Goal: Task Accomplishment & Management: Manage account settings

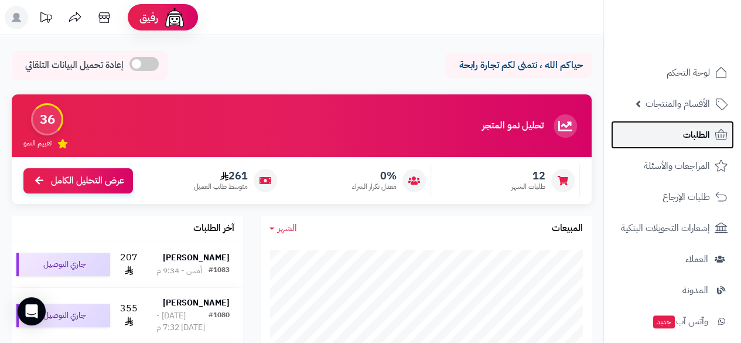
click at [700, 142] on span "الطلبات" at bounding box center [696, 135] width 27 height 16
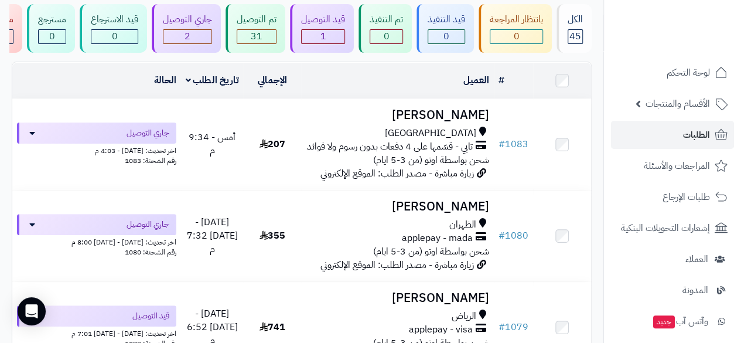
scroll to position [94, 0]
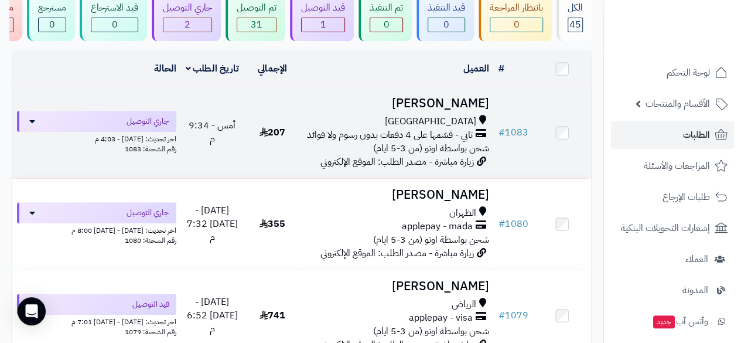
click at [497, 111] on td "# 1083" at bounding box center [513, 132] width 39 height 91
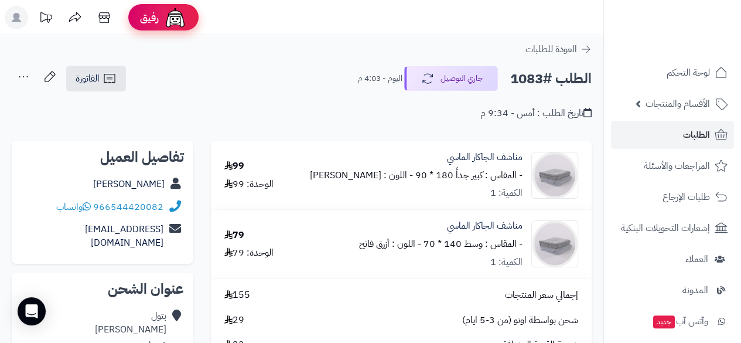
click at [152, 13] on span "رفيق" at bounding box center [149, 18] width 19 height 14
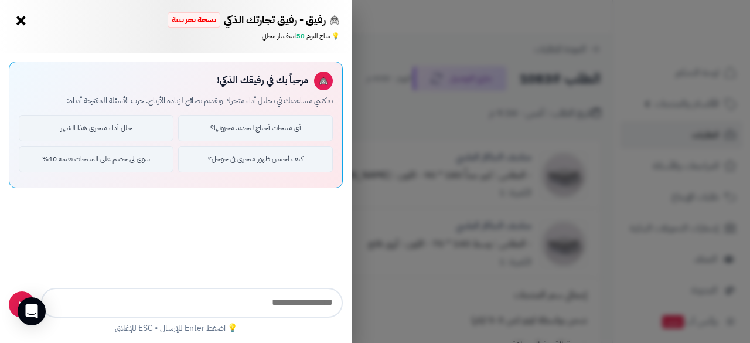
click at [24, 18] on button "×" at bounding box center [21, 20] width 19 height 19
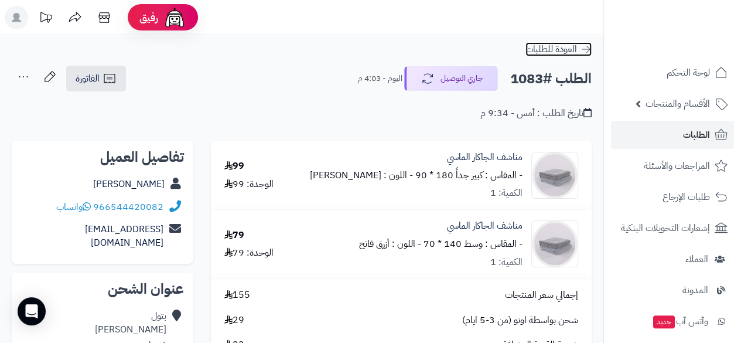
click at [590, 49] on icon at bounding box center [586, 49] width 12 height 12
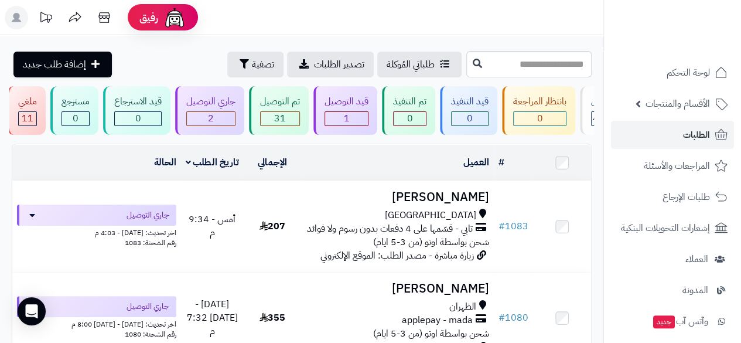
scroll to position [0, -27]
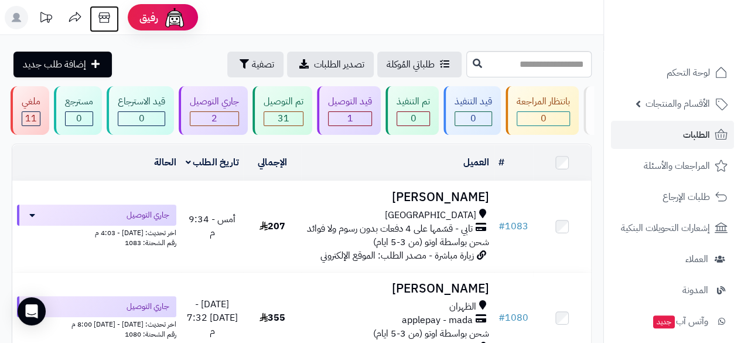
click at [105, 14] on icon at bounding box center [104, 17] width 23 height 23
